Goal: Task Accomplishment & Management: Manage account settings

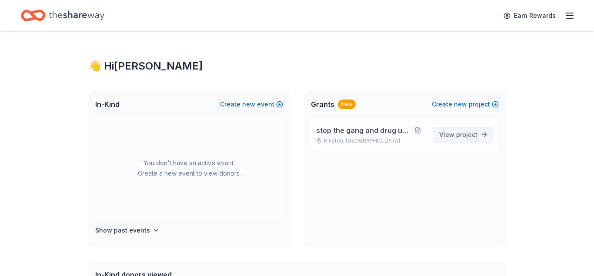
click at [471, 137] on span "project" at bounding box center [466, 134] width 21 height 7
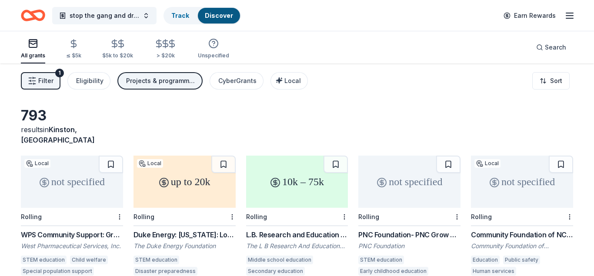
click at [569, 17] on icon "button" at bounding box center [569, 15] width 10 height 10
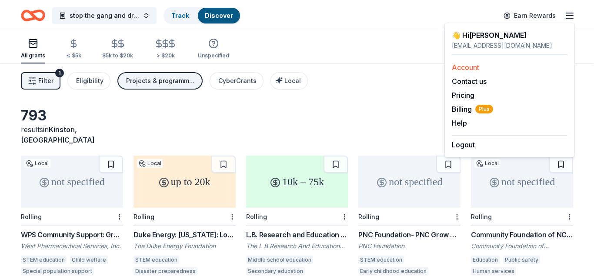
click at [463, 70] on link "Account" at bounding box center [465, 67] width 27 height 9
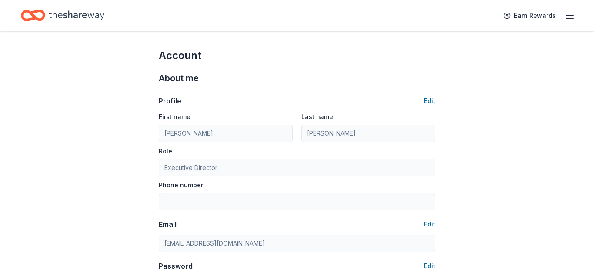
click at [569, 16] on line "button" at bounding box center [569, 16] width 7 height 0
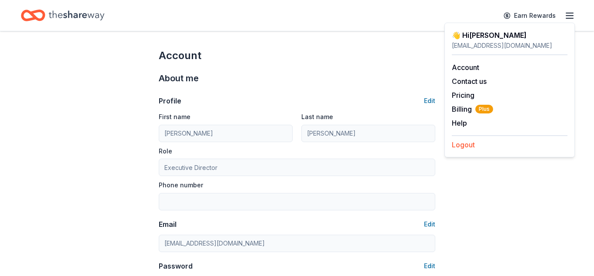
click at [463, 143] on button "Logout" at bounding box center [463, 145] width 23 height 10
